Goal: Task Accomplishment & Management: Manage account settings

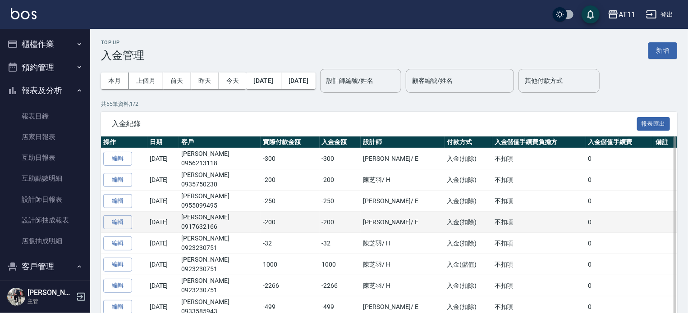
scroll to position [78, 0]
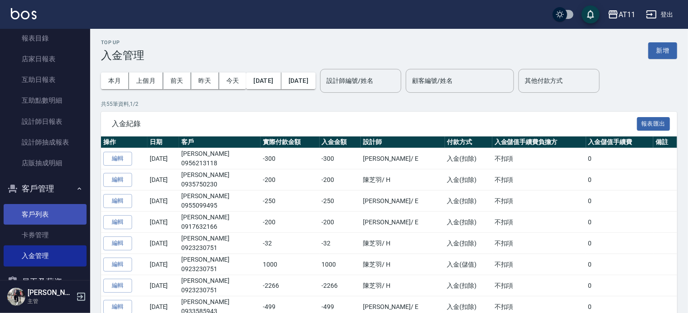
click at [39, 207] on link "客戶列表" at bounding box center [45, 214] width 83 height 21
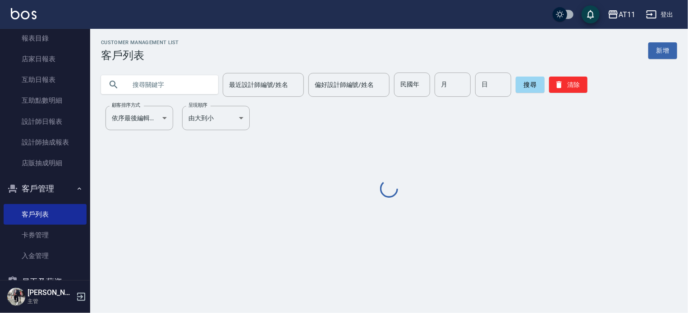
click at [133, 84] on input "text" at bounding box center [168, 85] width 85 height 24
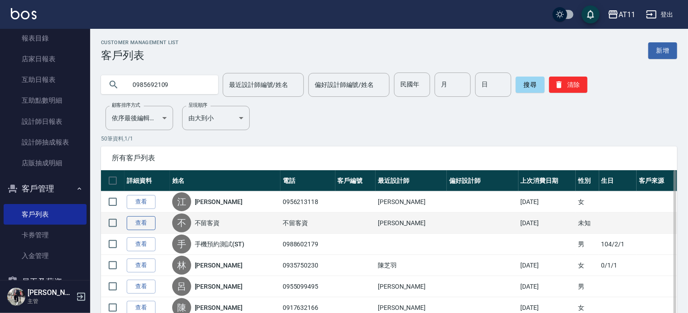
type input "0985692109"
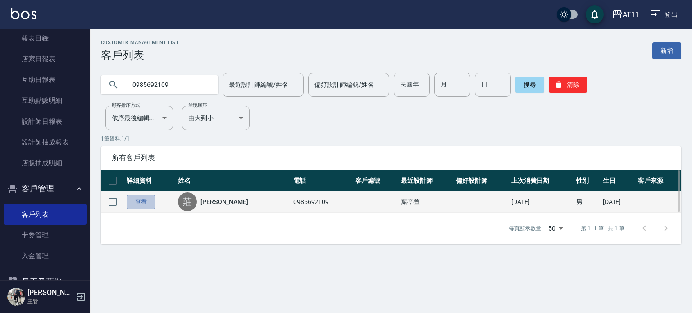
click at [140, 202] on link "查看" at bounding box center [141, 202] width 29 height 14
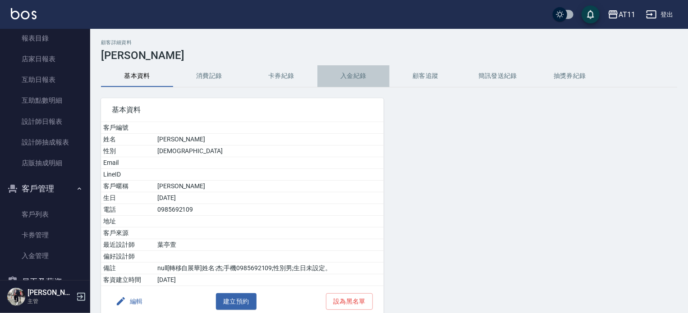
click at [352, 81] on button "入金紀錄" at bounding box center [353, 76] width 72 height 22
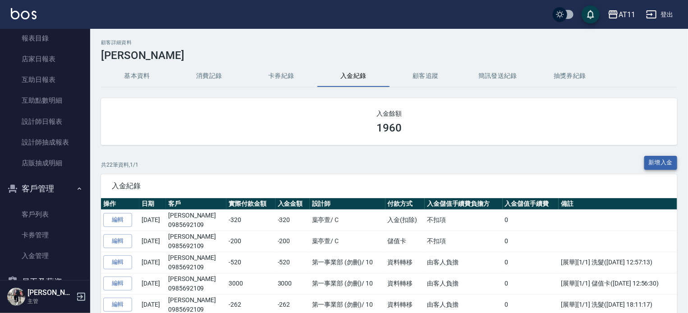
click at [653, 159] on button "新增入金" at bounding box center [660, 163] width 33 height 14
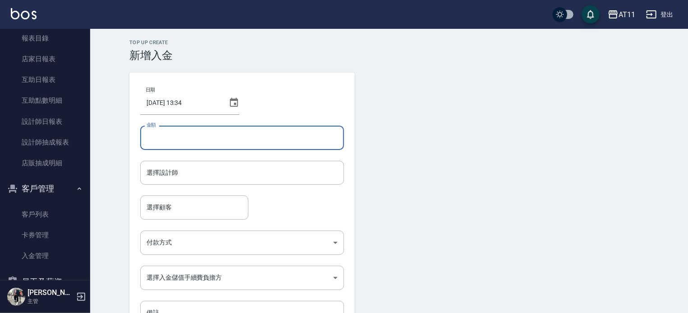
click at [180, 130] on input "金額" at bounding box center [242, 138] width 204 height 24
click at [189, 196] on div "選擇顧客" at bounding box center [194, 208] width 108 height 24
type input "-200"
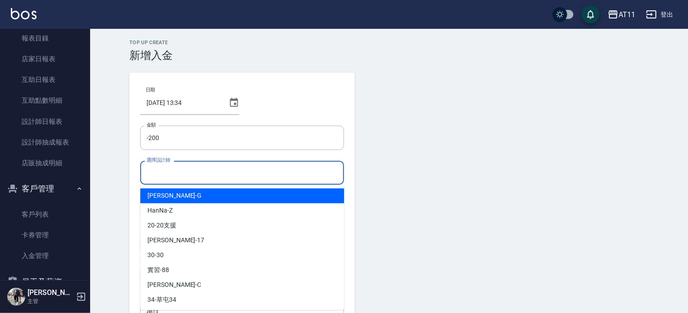
click at [274, 167] on input "選擇設計師" at bounding box center [242, 173] width 196 height 16
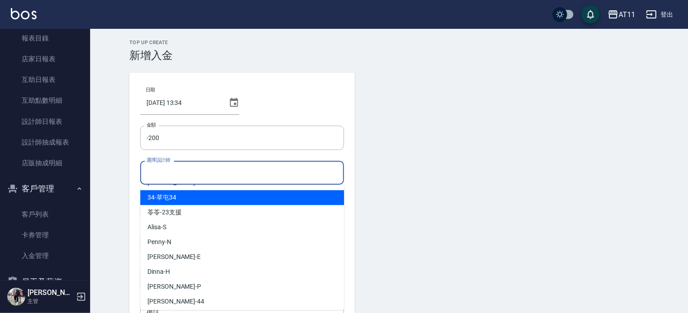
scroll to position [105, 0]
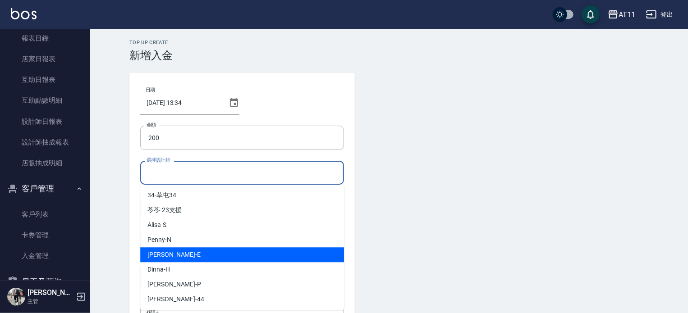
click at [201, 251] on div "[PERSON_NAME] -E" at bounding box center [242, 254] width 204 height 15
type input "[PERSON_NAME]-E"
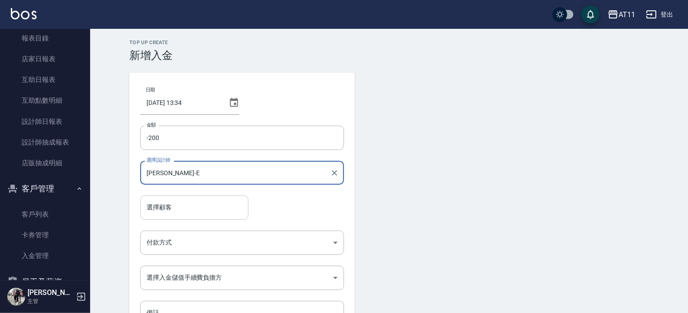
click at [170, 218] on div "選擇顧客" at bounding box center [194, 208] width 108 height 24
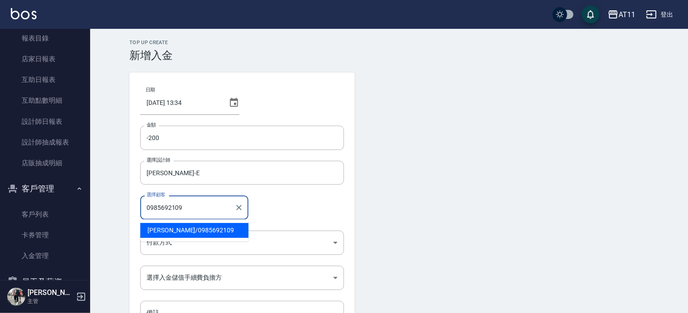
click at [191, 233] on span "[PERSON_NAME]/ 0985692109" at bounding box center [194, 230] width 108 height 15
type input "[PERSON_NAME]/0985692109"
click at [188, 240] on body "AT11 登出 櫃檯作業 打帳單 帳單列表 現金收支登錄 材料自購登錄 每日結帳 排班表 現場電腦打卡 掃碼打卡 預約管理 預約管理 單日預約紀錄 單週預約紀…" at bounding box center [344, 187] width 688 height 374
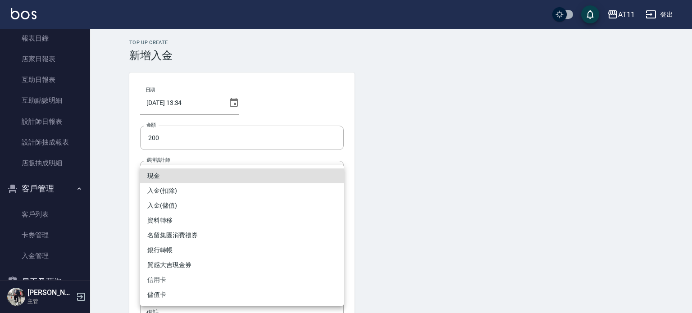
click at [174, 191] on li "入金(扣除)" at bounding box center [242, 190] width 204 height 15
type input "入金(扣除)"
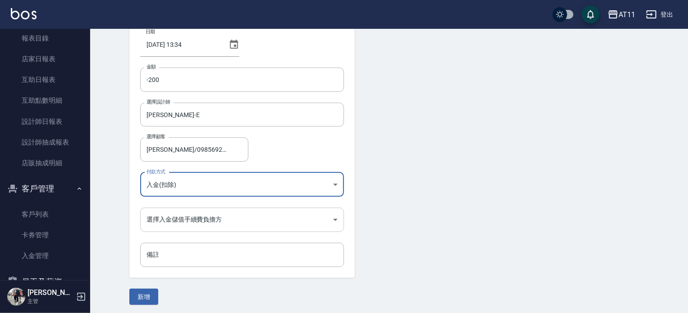
scroll to position [61, 0]
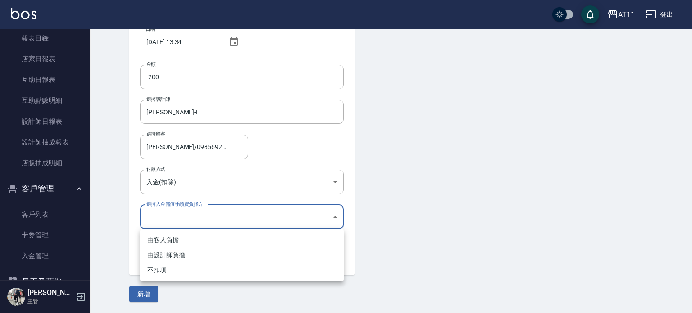
click at [180, 210] on body "AT11 登出 櫃檯作業 打帳單 帳單列表 現金收支登錄 材料自購登錄 每日結帳 排班表 現場電腦打卡 掃碼打卡 預約管理 預約管理 單日預約紀錄 單週預約紀…" at bounding box center [346, 126] width 692 height 374
click at [159, 269] on li "不扣項" at bounding box center [242, 270] width 204 height 15
type input "WITHOUTHANDLINGFEE"
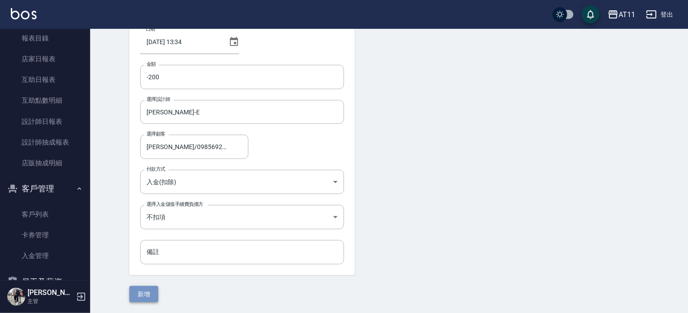
click at [147, 290] on button "新增" at bounding box center [143, 294] width 29 height 17
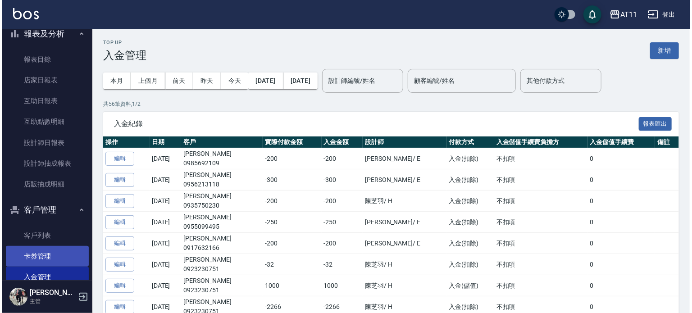
scroll to position [135, 0]
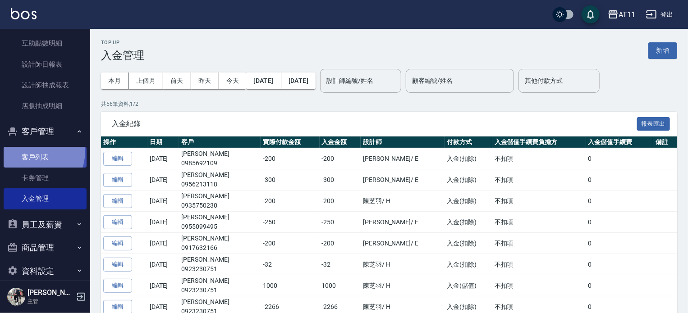
click at [29, 151] on link "客戶列表" at bounding box center [45, 157] width 83 height 21
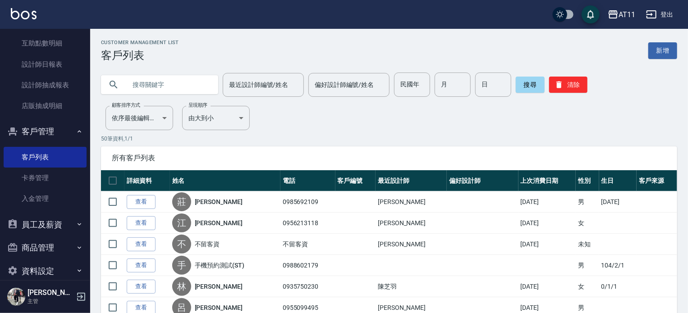
click at [177, 84] on input "text" at bounding box center [168, 85] width 85 height 24
click at [177, 84] on input "[PERSON_NAME]" at bounding box center [168, 85] width 85 height 24
type input "[PERSON_NAME]"
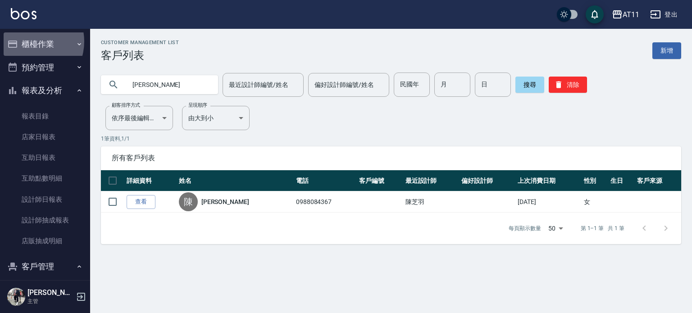
click at [28, 41] on button "櫃檯作業" at bounding box center [45, 43] width 83 height 23
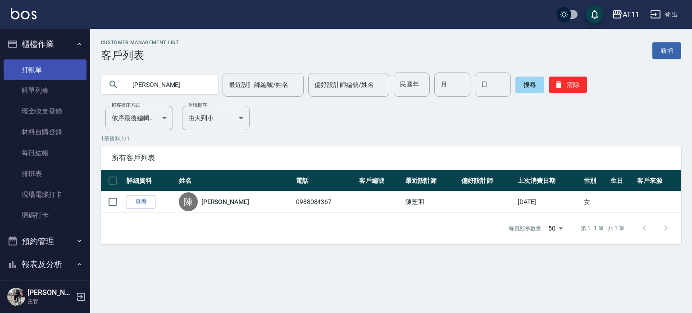
click at [32, 68] on link "打帳單" at bounding box center [45, 69] width 83 height 21
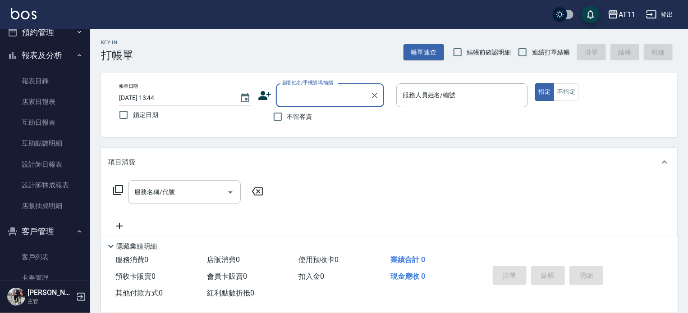
scroll to position [225, 0]
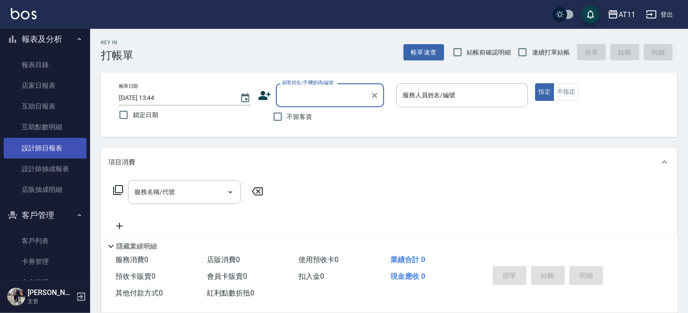
click at [37, 148] on link "設計師日報表" at bounding box center [45, 148] width 83 height 21
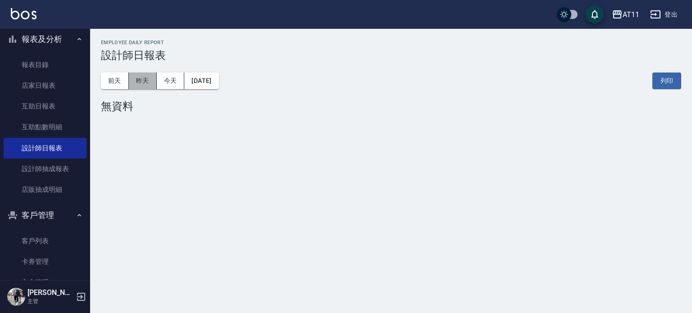
click at [139, 81] on button "昨天" at bounding box center [143, 81] width 28 height 17
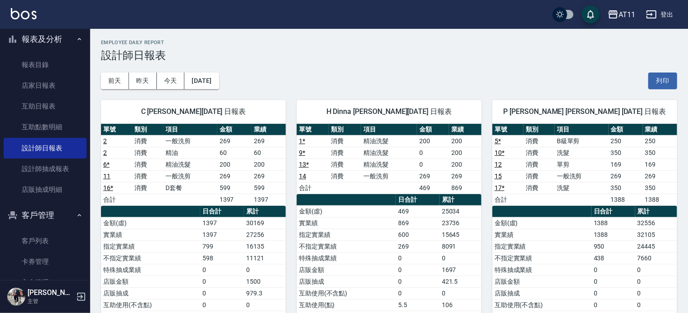
click at [527, 64] on div "[DATE] [DATE] [DATE] [DATE] 列印" at bounding box center [389, 81] width 576 height 38
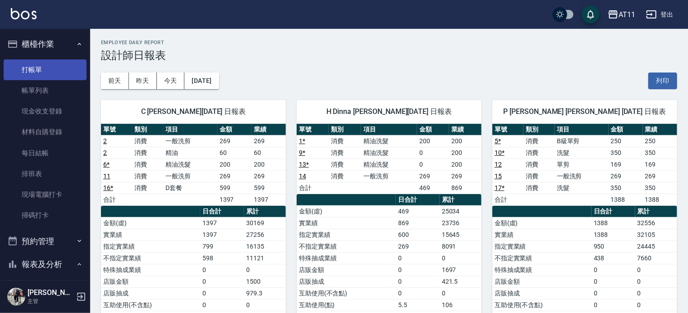
click at [41, 68] on link "打帳單" at bounding box center [45, 69] width 83 height 21
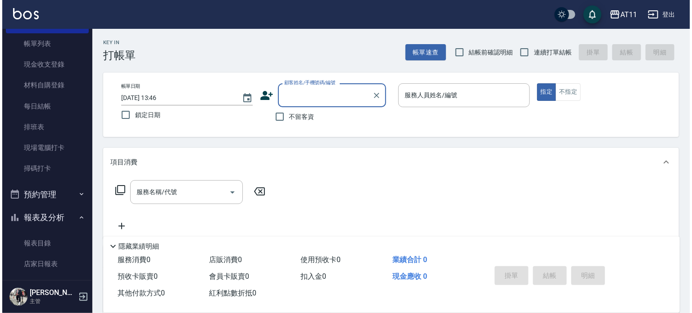
scroll to position [90, 0]
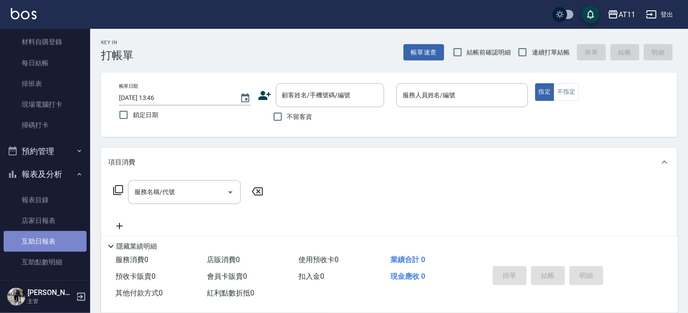
click at [57, 245] on link "互助日報表" at bounding box center [45, 241] width 83 height 21
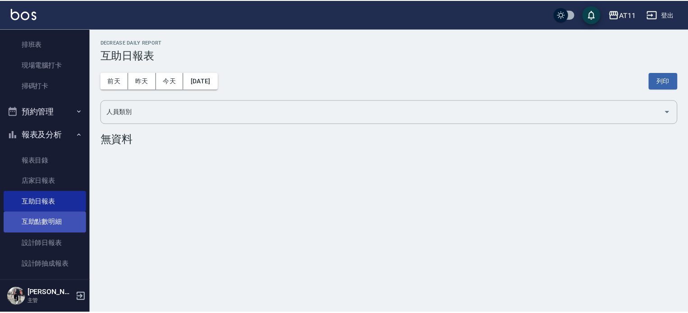
scroll to position [180, 0]
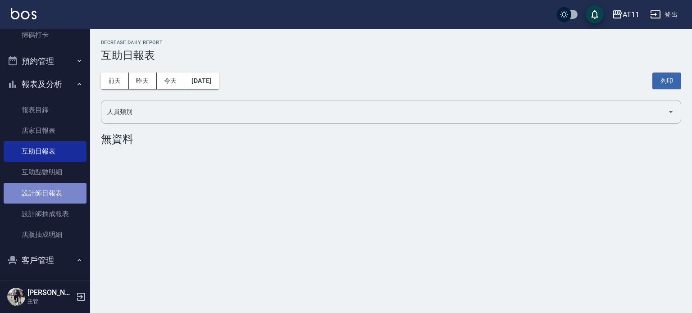
click at [50, 196] on link "設計師日報表" at bounding box center [45, 193] width 83 height 21
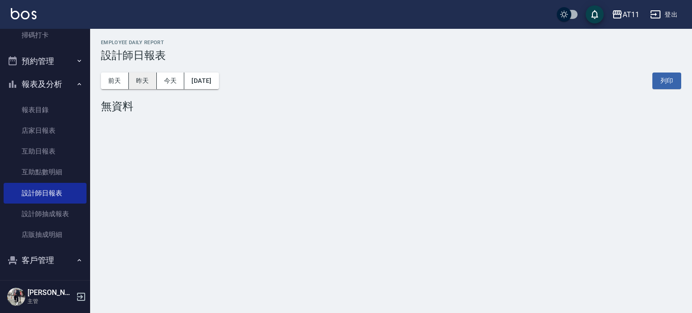
click at [150, 80] on button "昨天" at bounding box center [143, 81] width 28 height 17
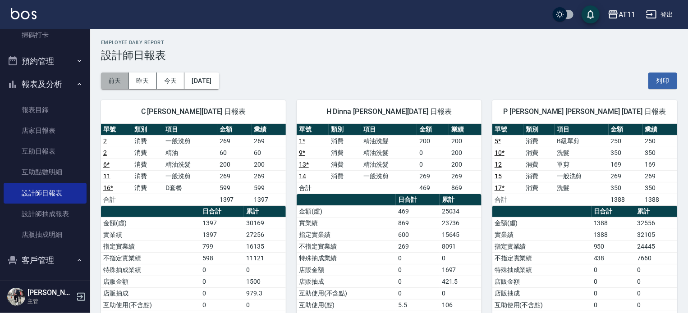
click at [119, 81] on button "前天" at bounding box center [115, 81] width 28 height 17
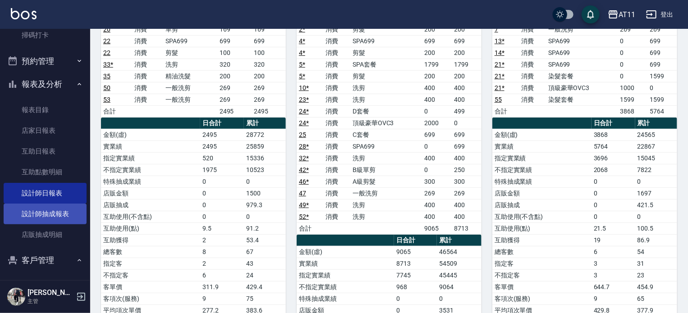
scroll to position [322, 0]
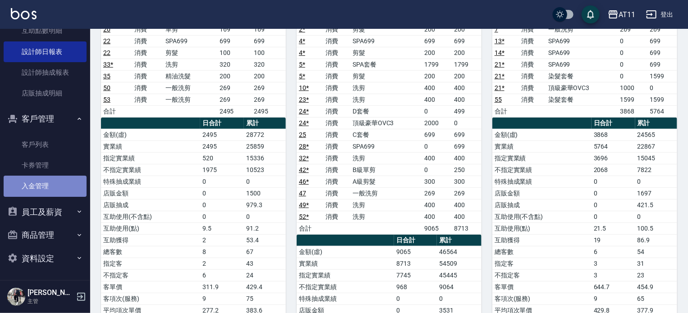
click at [52, 182] on link "入金管理" at bounding box center [45, 186] width 83 height 21
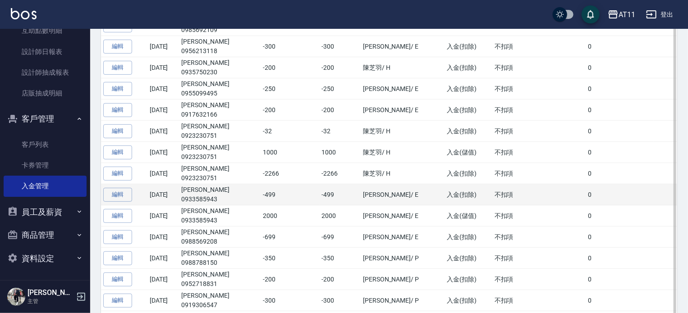
scroll to position [135, 0]
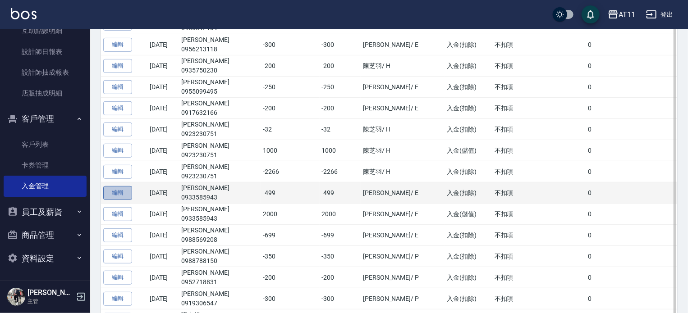
click at [128, 192] on button "編輯" at bounding box center [117, 193] width 29 height 14
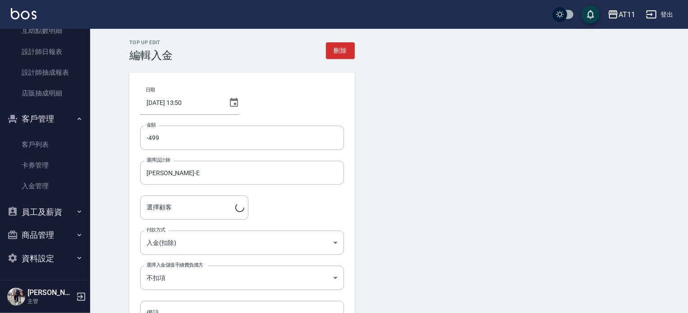
type input "[PERSON_NAME]/0933585943"
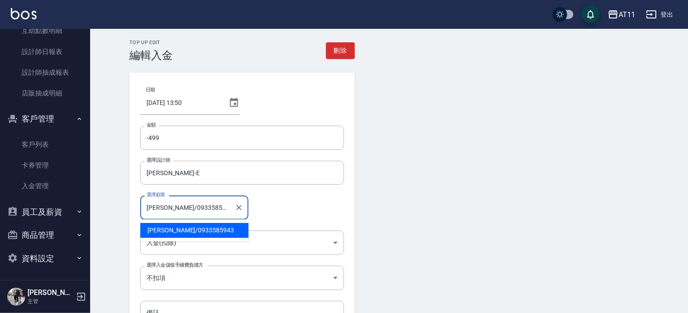
drag, startPoint x: 204, startPoint y: 208, endPoint x: 162, endPoint y: 208, distance: 41.5
click at [162, 208] on input "[PERSON_NAME]/0933585943" at bounding box center [187, 208] width 87 height 16
click at [427, 185] on form "日期 [DATE] 13:50 金額 -499 金額 選擇設計師 [PERSON_NAME]-E 選擇設計師 選擇顧客 [PERSON_NAME]/09335…" at bounding box center [388, 218] width 519 height 291
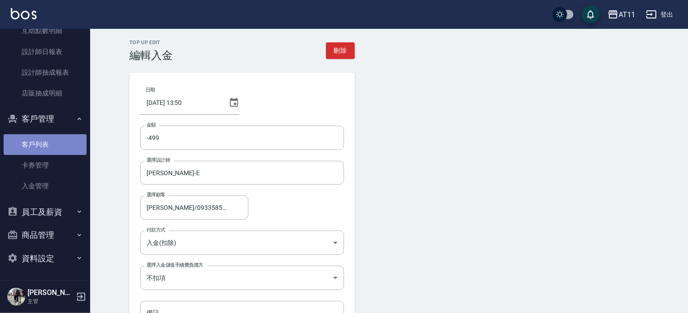
click at [59, 147] on link "客戶列表" at bounding box center [45, 144] width 83 height 21
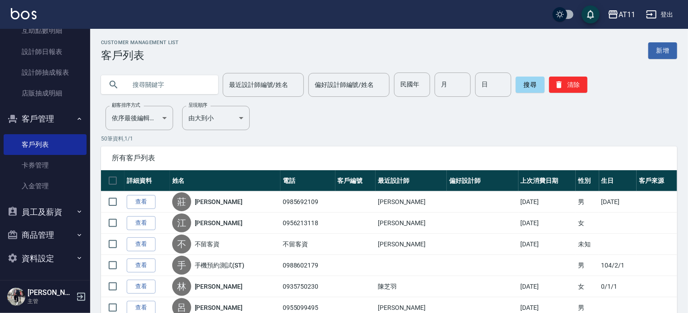
click at [160, 82] on input "text" at bounding box center [168, 85] width 85 height 24
type input "0933585943"
click at [522, 90] on button "搜尋" at bounding box center [530, 85] width 29 height 16
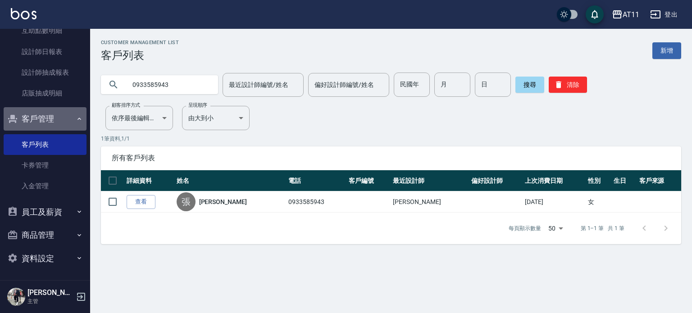
click at [55, 115] on button "客戶管理" at bounding box center [45, 118] width 83 height 23
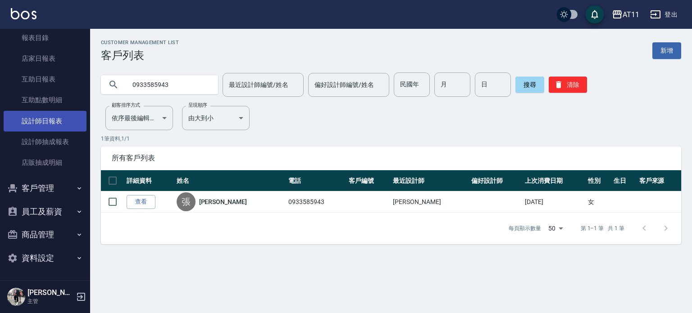
scroll to position [252, 0]
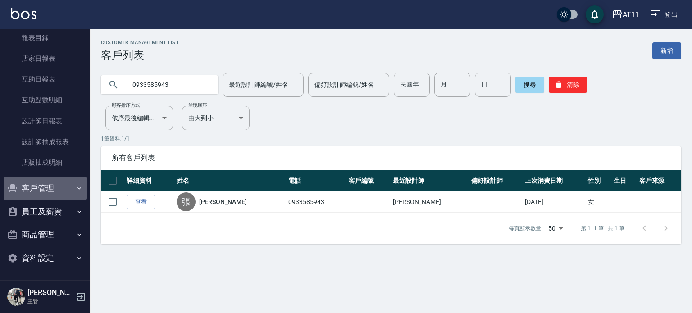
click at [50, 192] on button "客戶管理" at bounding box center [45, 188] width 83 height 23
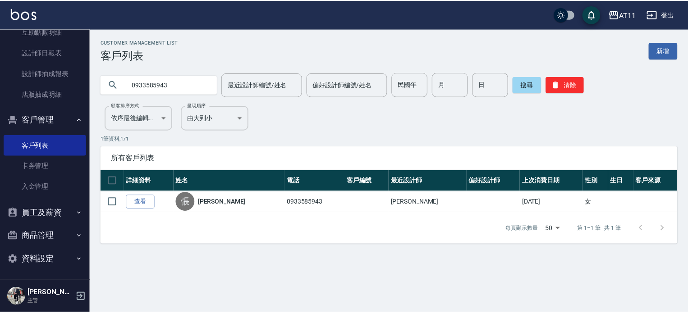
scroll to position [322, 0]
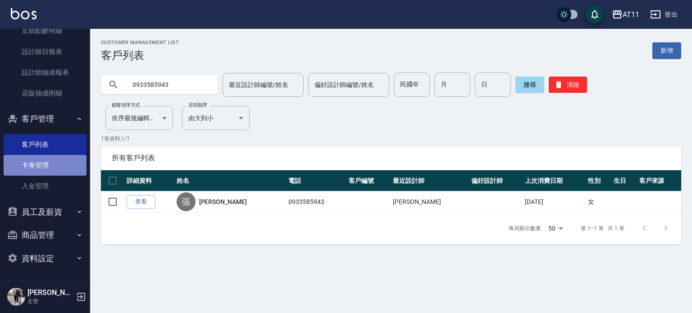
click at [60, 167] on link "卡券管理" at bounding box center [45, 165] width 83 height 21
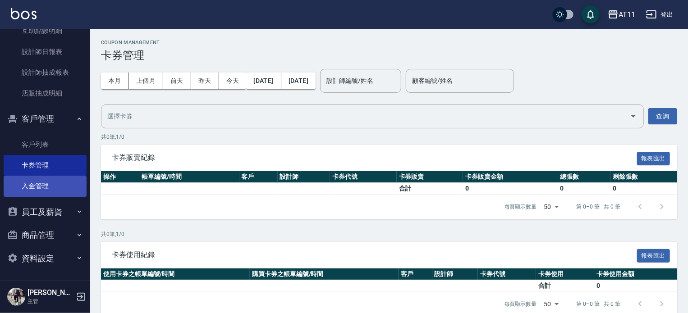
click at [57, 188] on link "入金管理" at bounding box center [45, 186] width 83 height 21
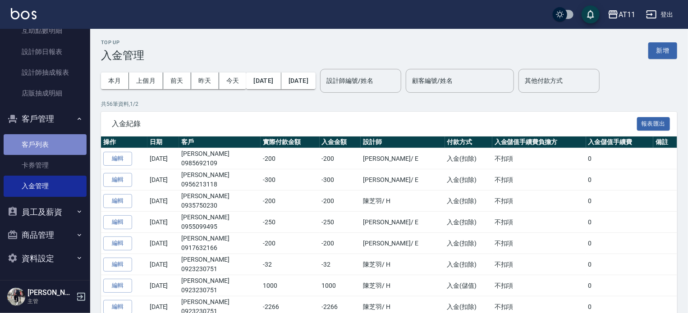
click at [48, 141] on link "客戶列表" at bounding box center [45, 144] width 83 height 21
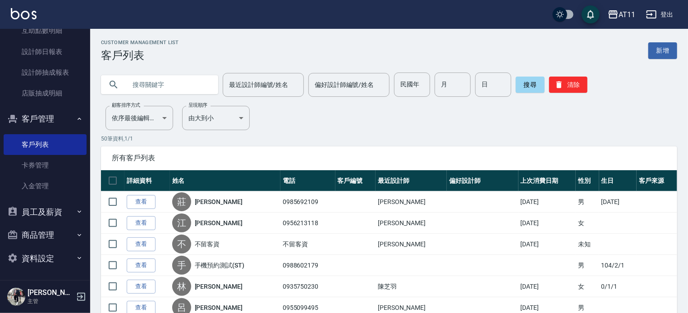
click at [139, 85] on input "text" at bounding box center [168, 85] width 85 height 24
type input "0933585943"
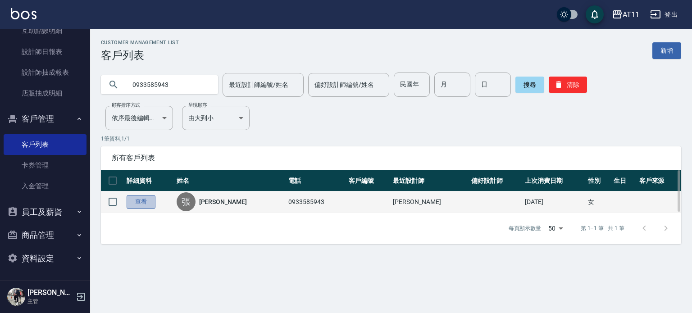
click at [139, 202] on link "查看" at bounding box center [141, 202] width 29 height 14
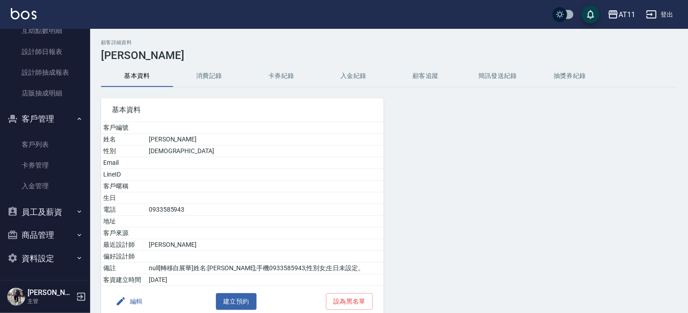
click at [355, 77] on button "入金紀錄" at bounding box center [353, 76] width 72 height 22
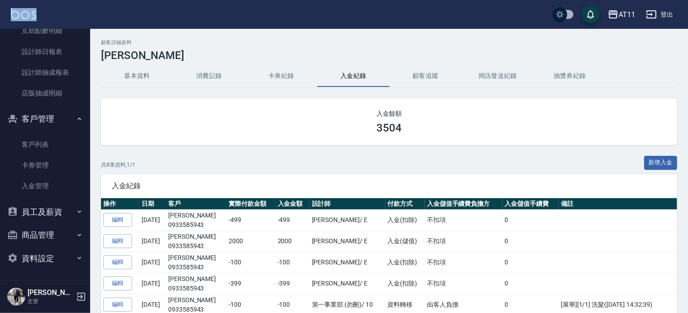
drag, startPoint x: 85, startPoint y: 180, endPoint x: 97, endPoint y: 36, distance: 144.3
click at [97, 25] on div "AT11 登出 櫃檯作業 打帳單 帳單列表 現金收支登錄 材料自購登錄 每日結帳 排班表 現場電腦打卡 掃碼打卡 預約管理 預約管理 單日預約紀錄 單週預約紀…" at bounding box center [344, 281] width 688 height 563
click at [93, 132] on div "顧客詳細資料 [PERSON_NAME] 基本資料 消費記錄 卡券紀錄 入金紀錄 顧客追蹤 簡訊發送紀錄 抽獎券紀錄 入金餘額 3504 共 8 筆資料, 1…" at bounding box center [389, 296] width 598 height 512
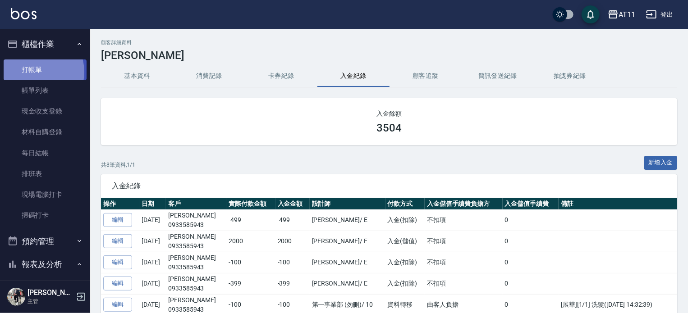
click at [33, 72] on link "打帳單" at bounding box center [45, 69] width 83 height 21
